Goal: Entertainment & Leisure: Consume media (video, audio)

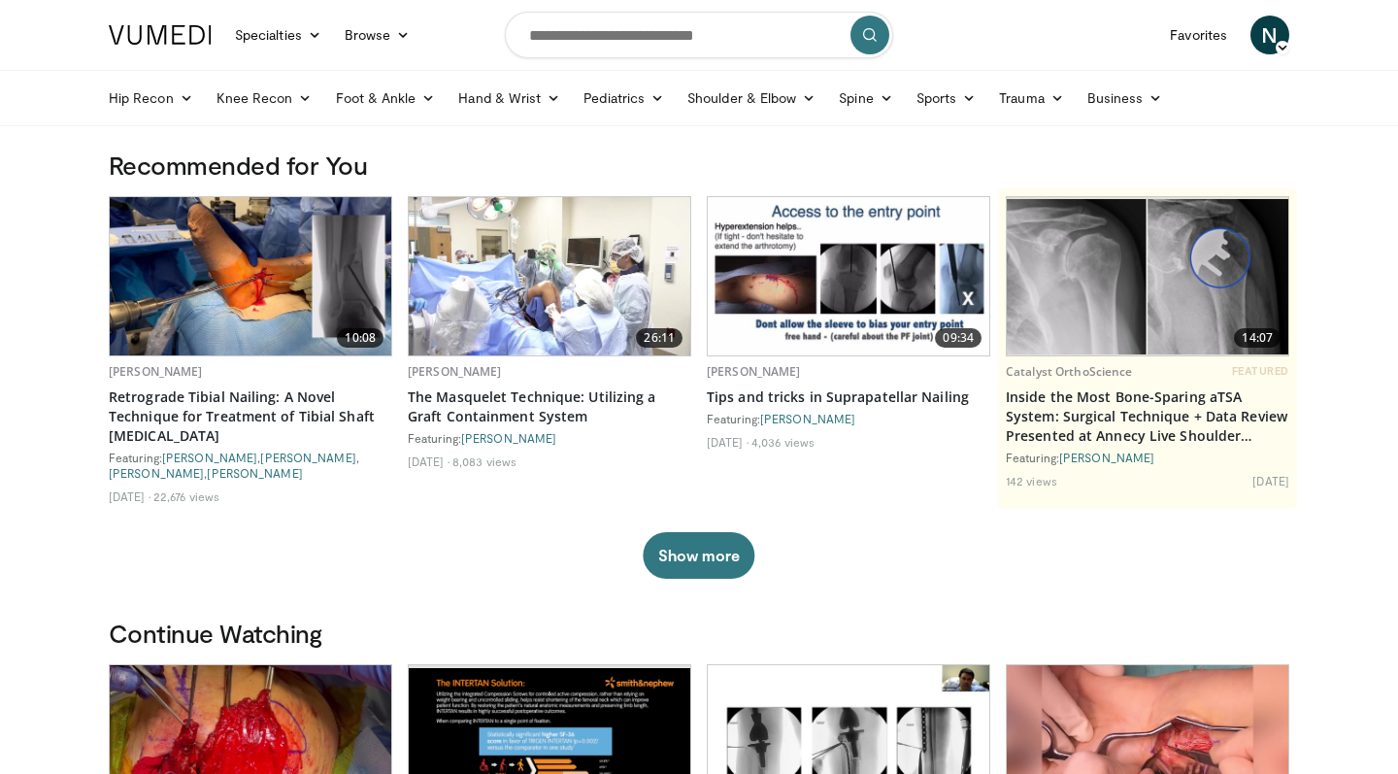
drag, startPoint x: 831, startPoint y: 191, endPoint x: 772, endPoint y: 59, distance: 144.7
click at [772, 59] on form at bounding box center [699, 35] width 388 height 70
click at [770, 51] on input "Search topics, interventions" at bounding box center [699, 35] width 388 height 47
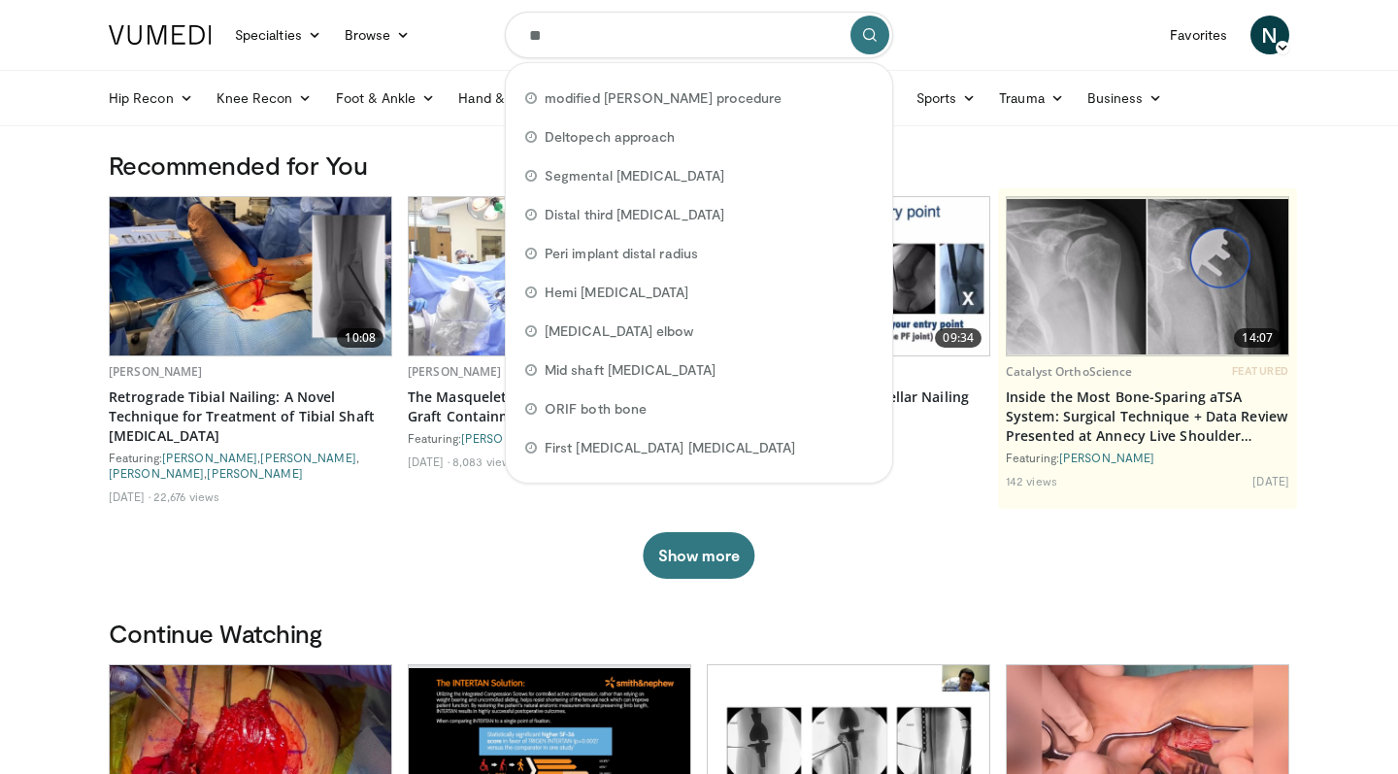
type input "*"
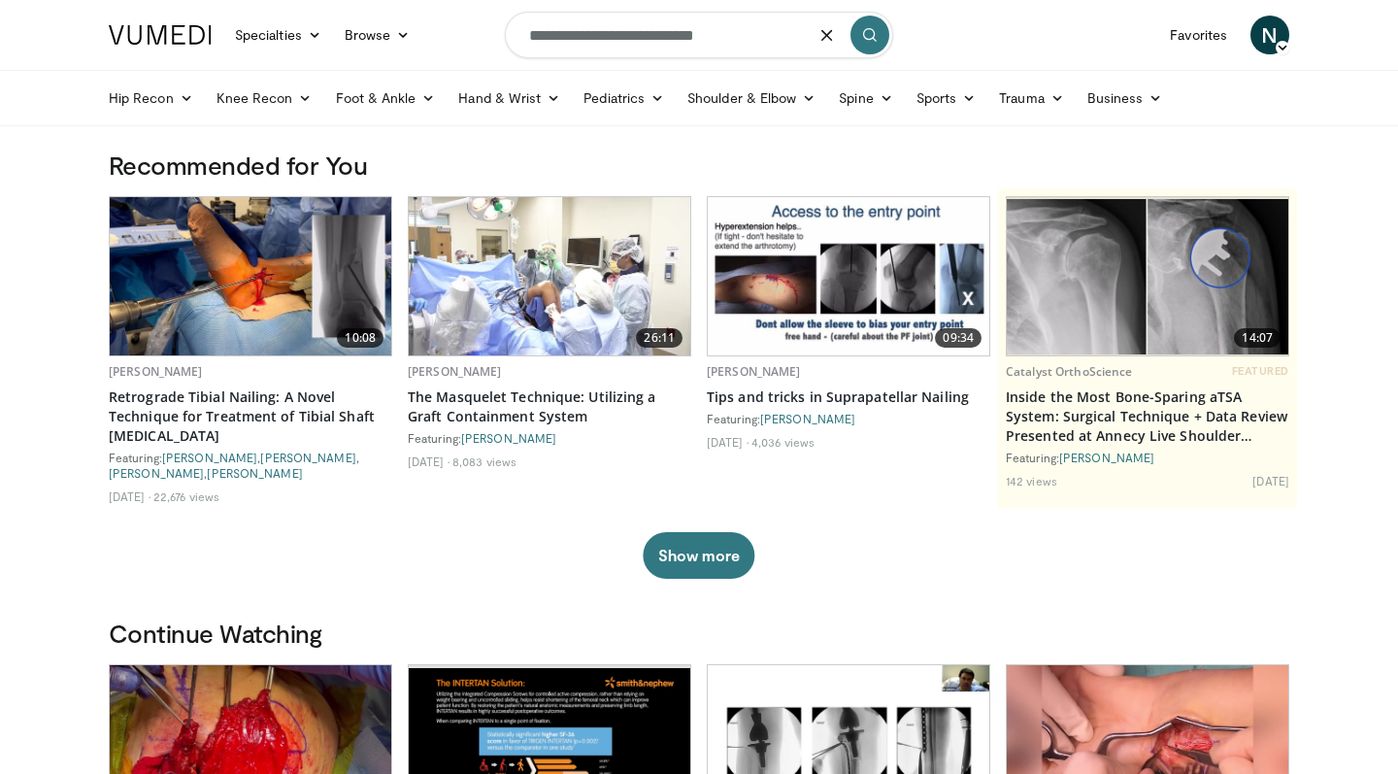
type input "**********"
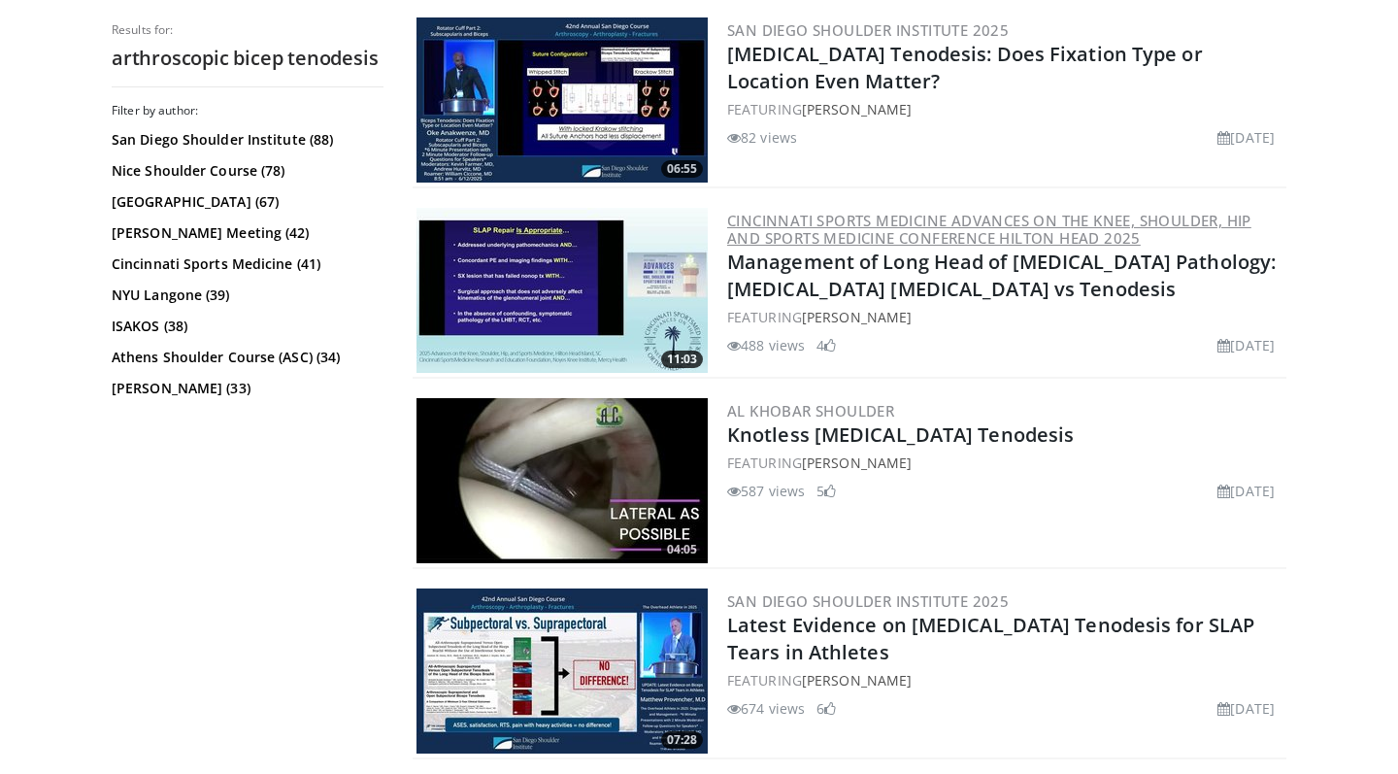
scroll to position [1158, 0]
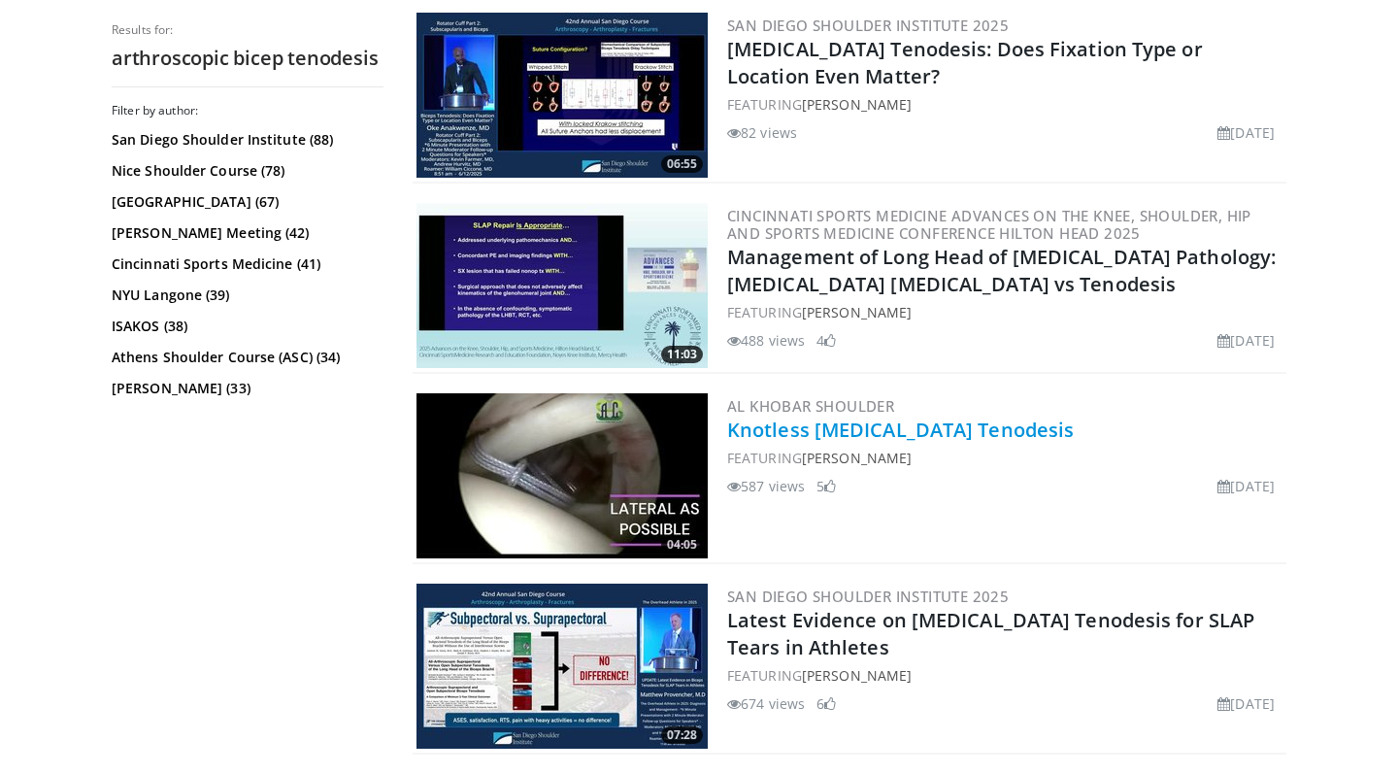
click at [803, 426] on link "Knotless Biceps Tenodesis" at bounding box center [900, 430] width 347 height 26
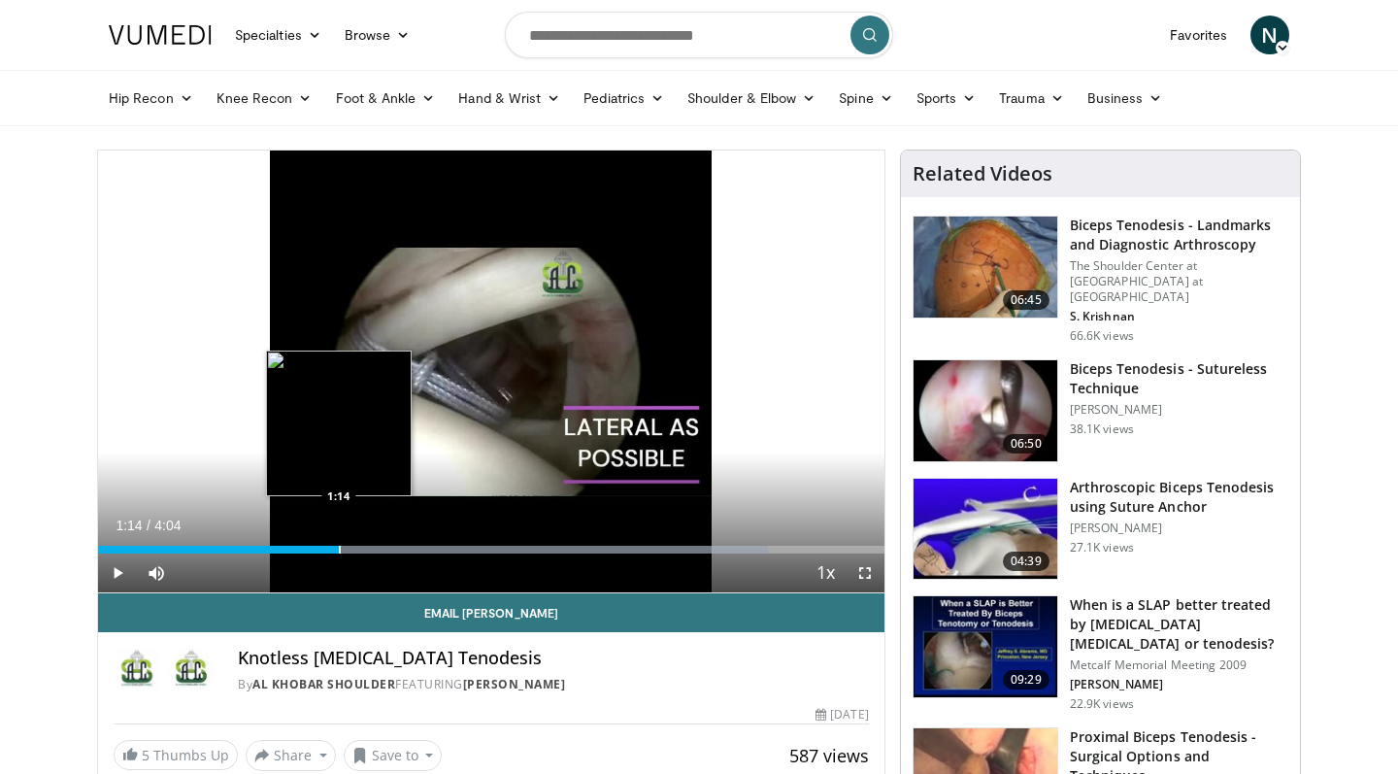
click at [339, 549] on div "Progress Bar" at bounding box center [340, 550] width 2 height 8
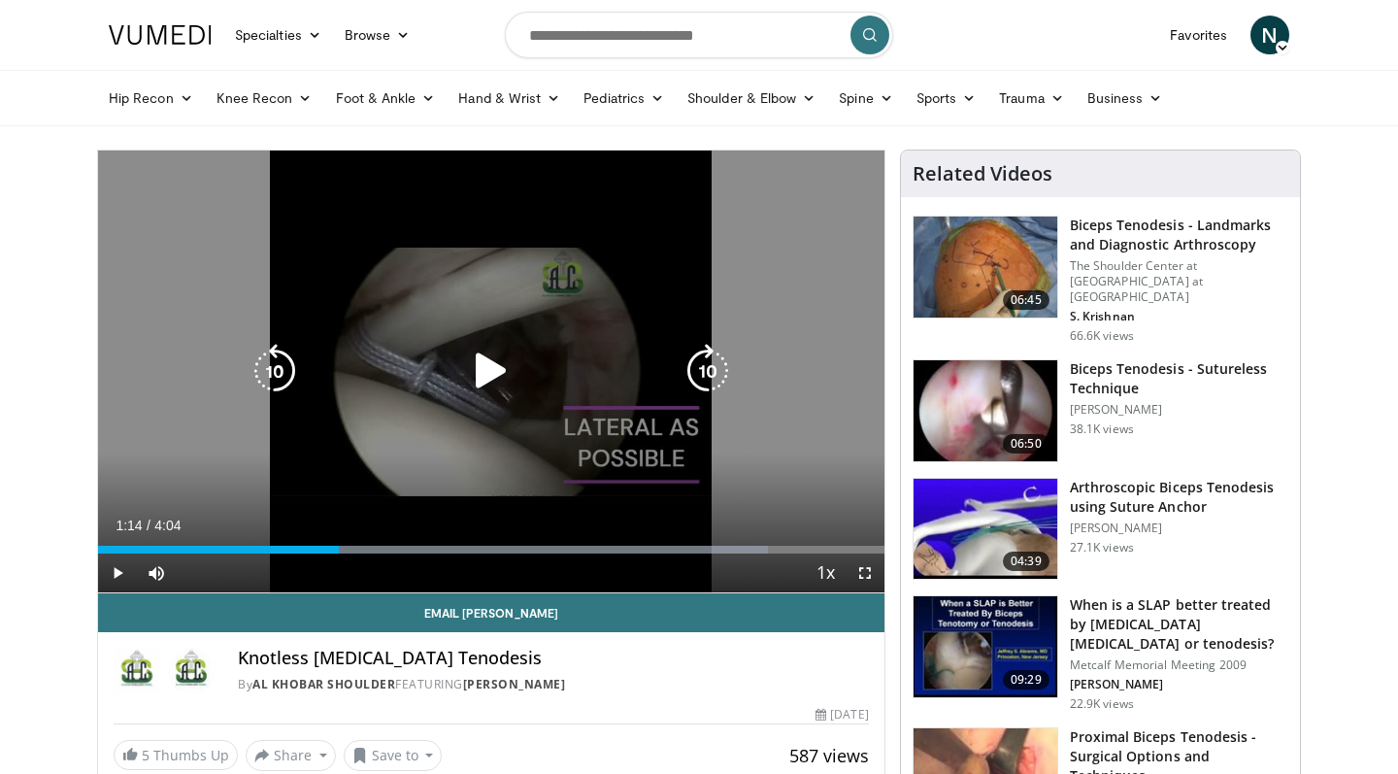
click at [499, 370] on icon "Video Player" at bounding box center [491, 371] width 54 height 54
click at [493, 362] on icon "Video Player" at bounding box center [491, 371] width 54 height 54
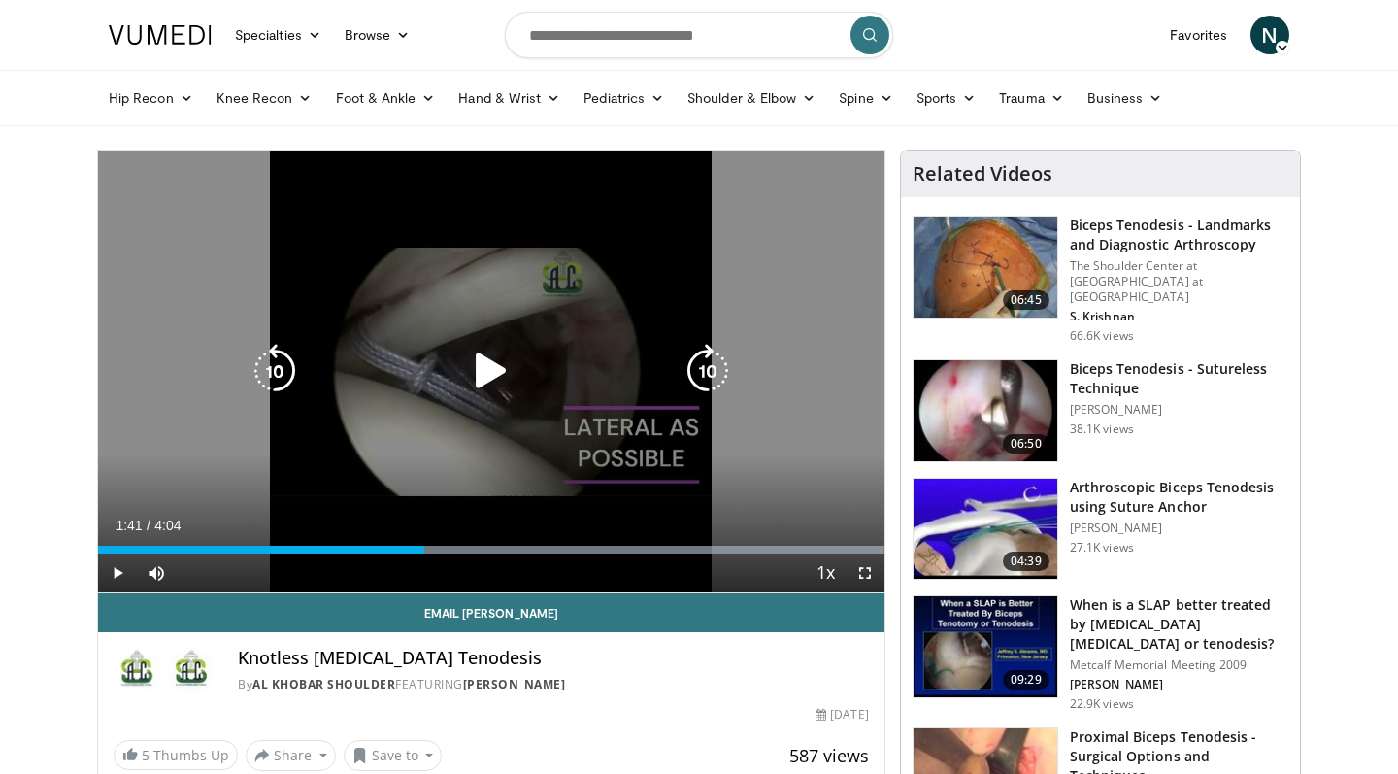
click at [613, 380] on div "Video Player" at bounding box center [491, 370] width 472 height 39
click at [497, 369] on icon "Video Player" at bounding box center [491, 371] width 54 height 54
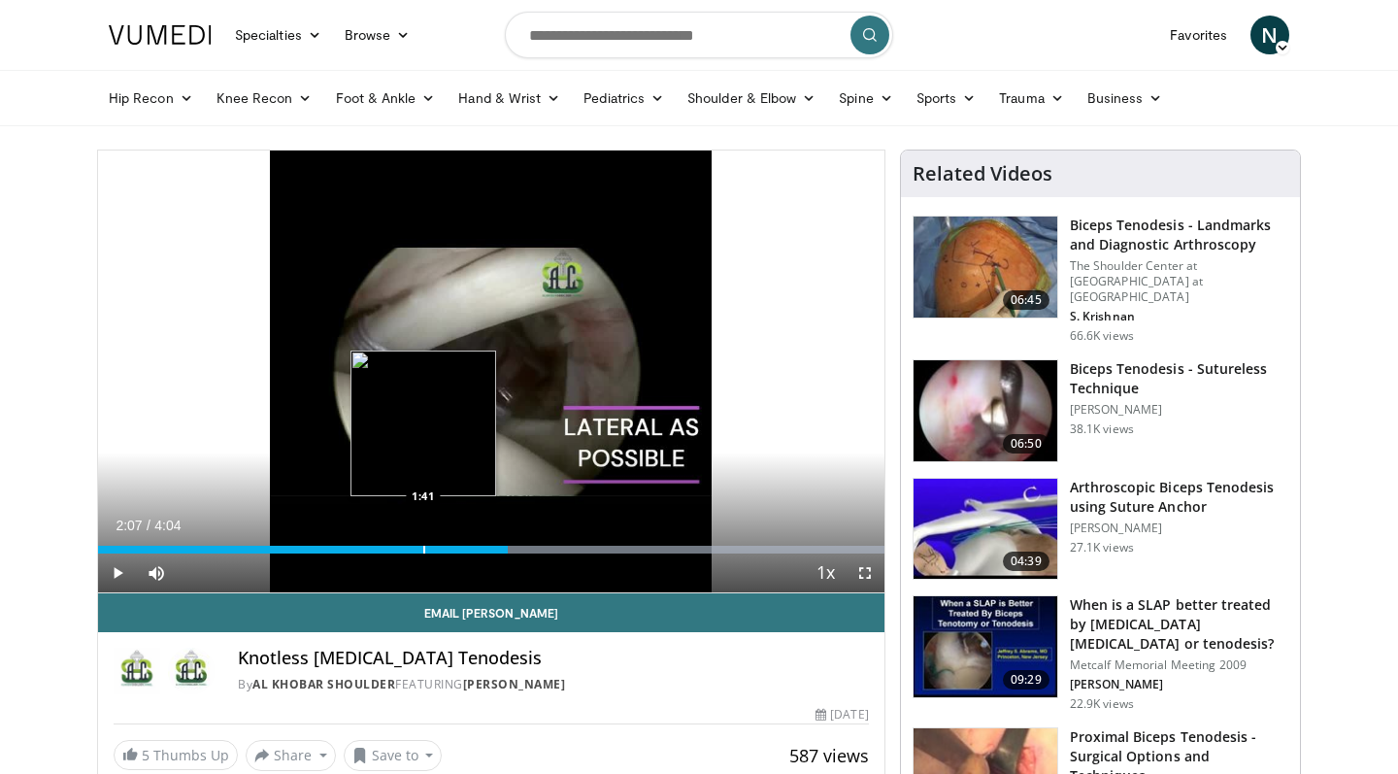
click at [423, 550] on div "Progress Bar" at bounding box center [424, 550] width 2 height 8
